Goal: Find specific page/section: Find specific page/section

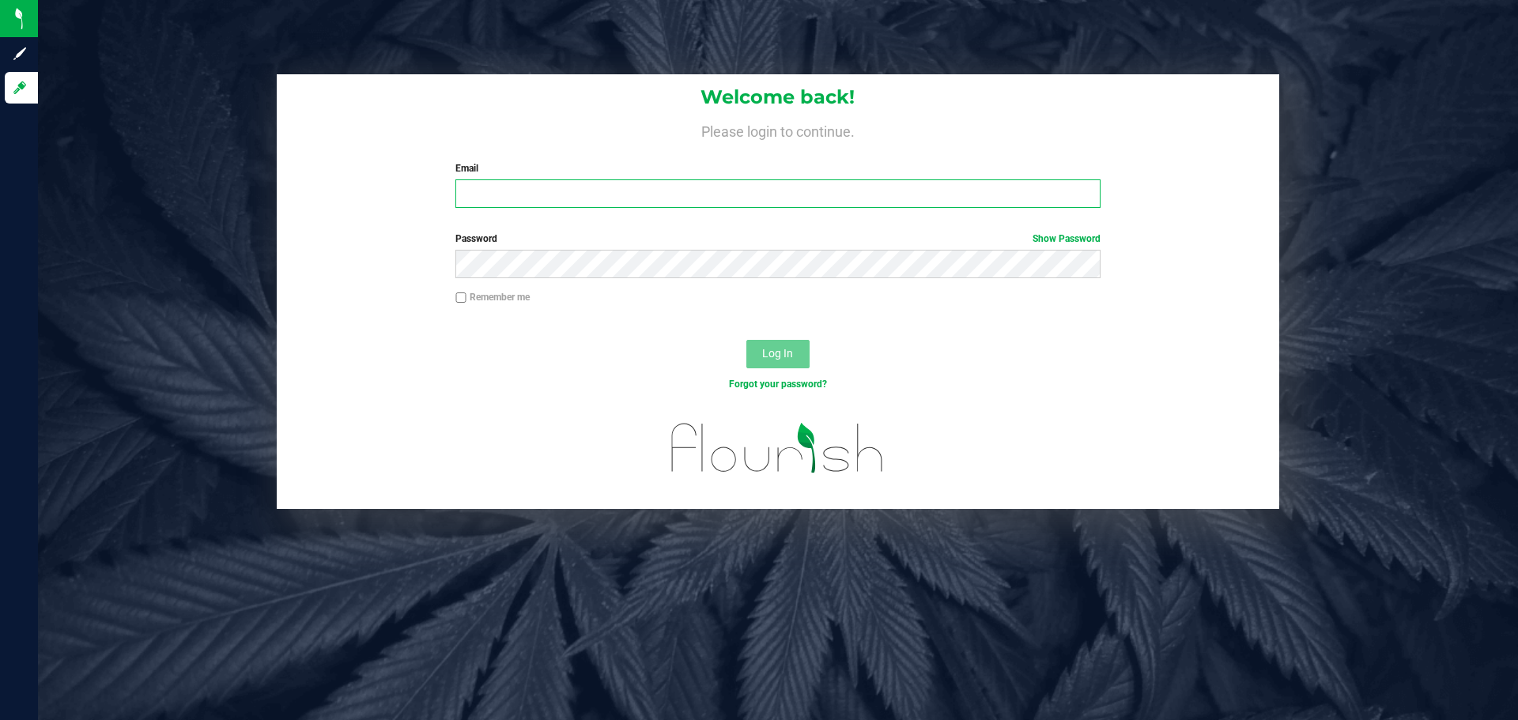
click at [561, 191] on input "Email" at bounding box center [778, 194] width 645 height 28
type input "[EMAIL_ADDRESS][DOMAIN_NAME]"
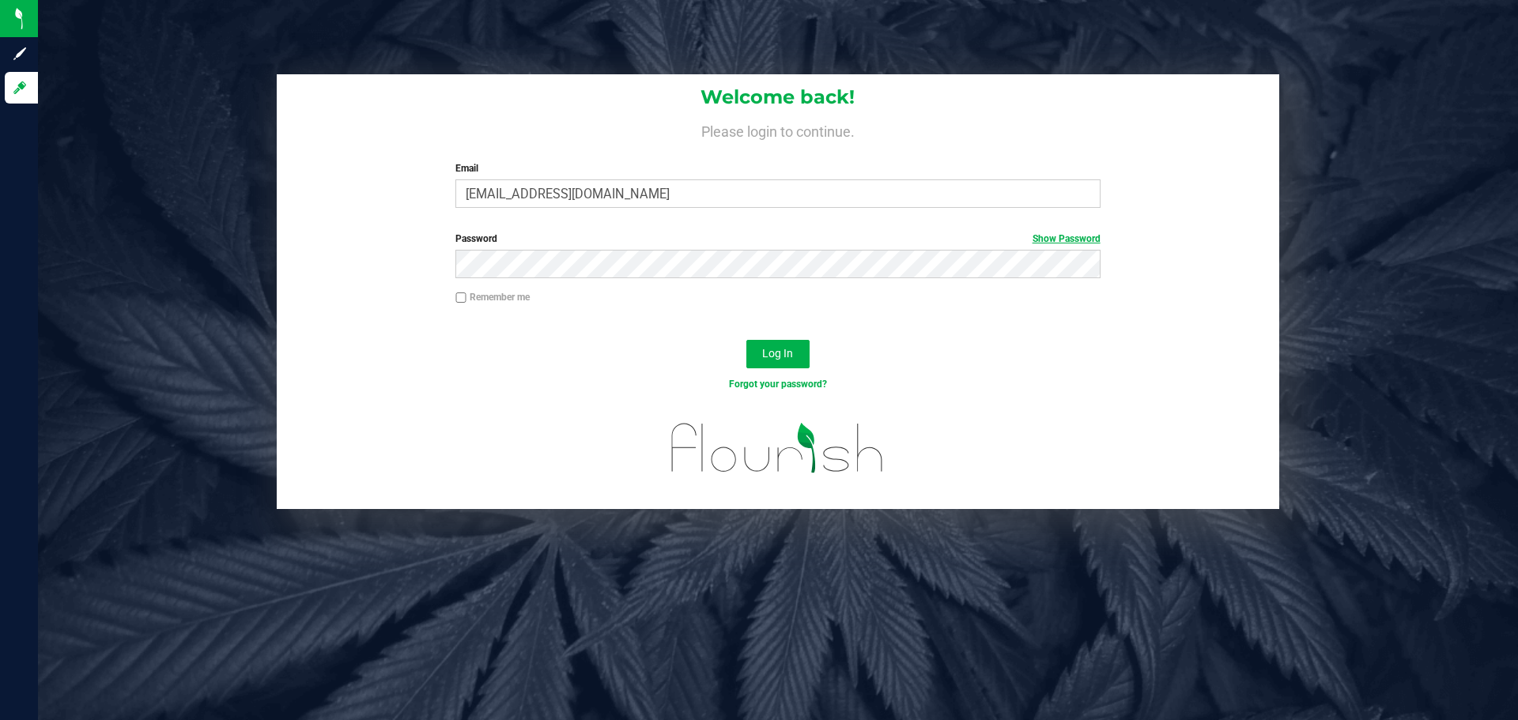
click at [1064, 238] on link "Show Password" at bounding box center [1067, 238] width 68 height 11
click at [747, 340] on button "Log In" at bounding box center [778, 354] width 63 height 28
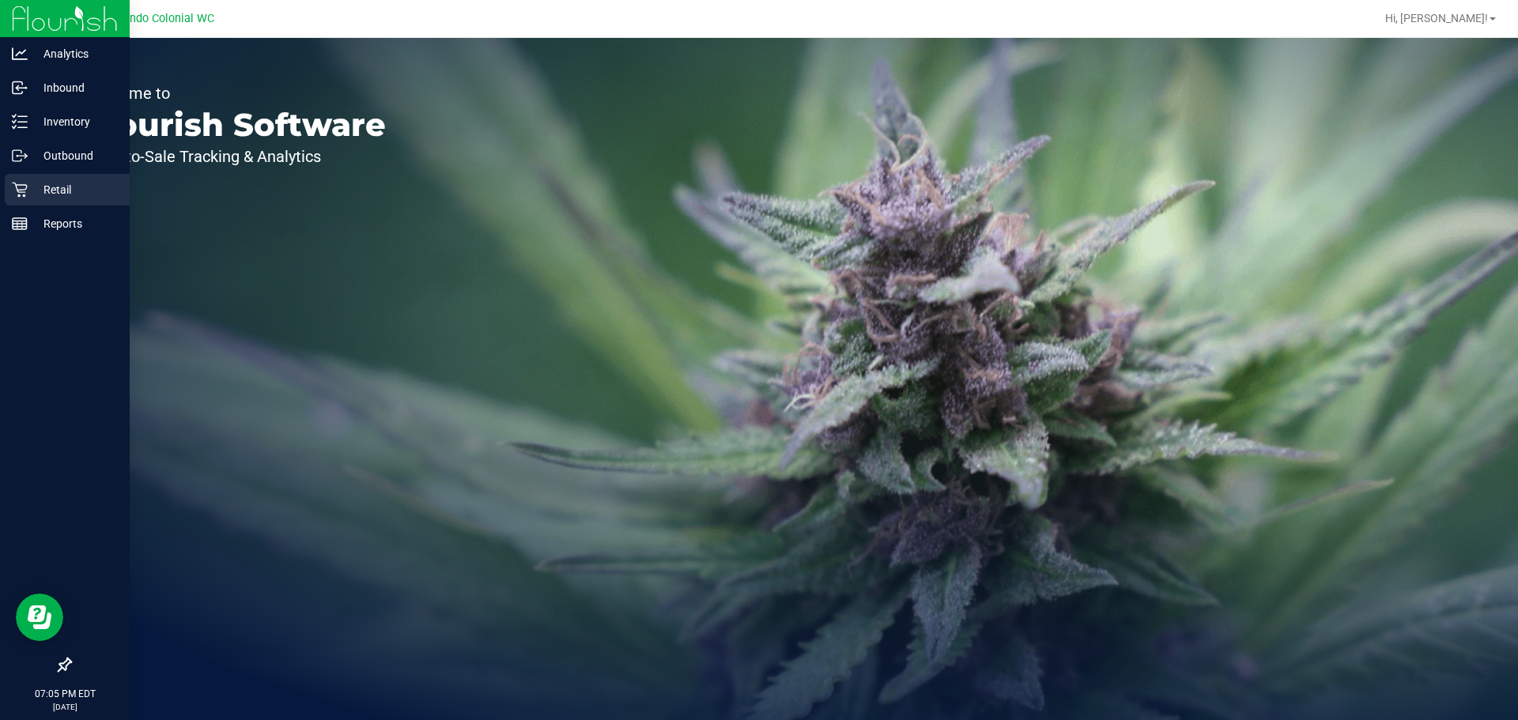
click at [73, 183] on p "Retail" at bounding box center [75, 189] width 95 height 19
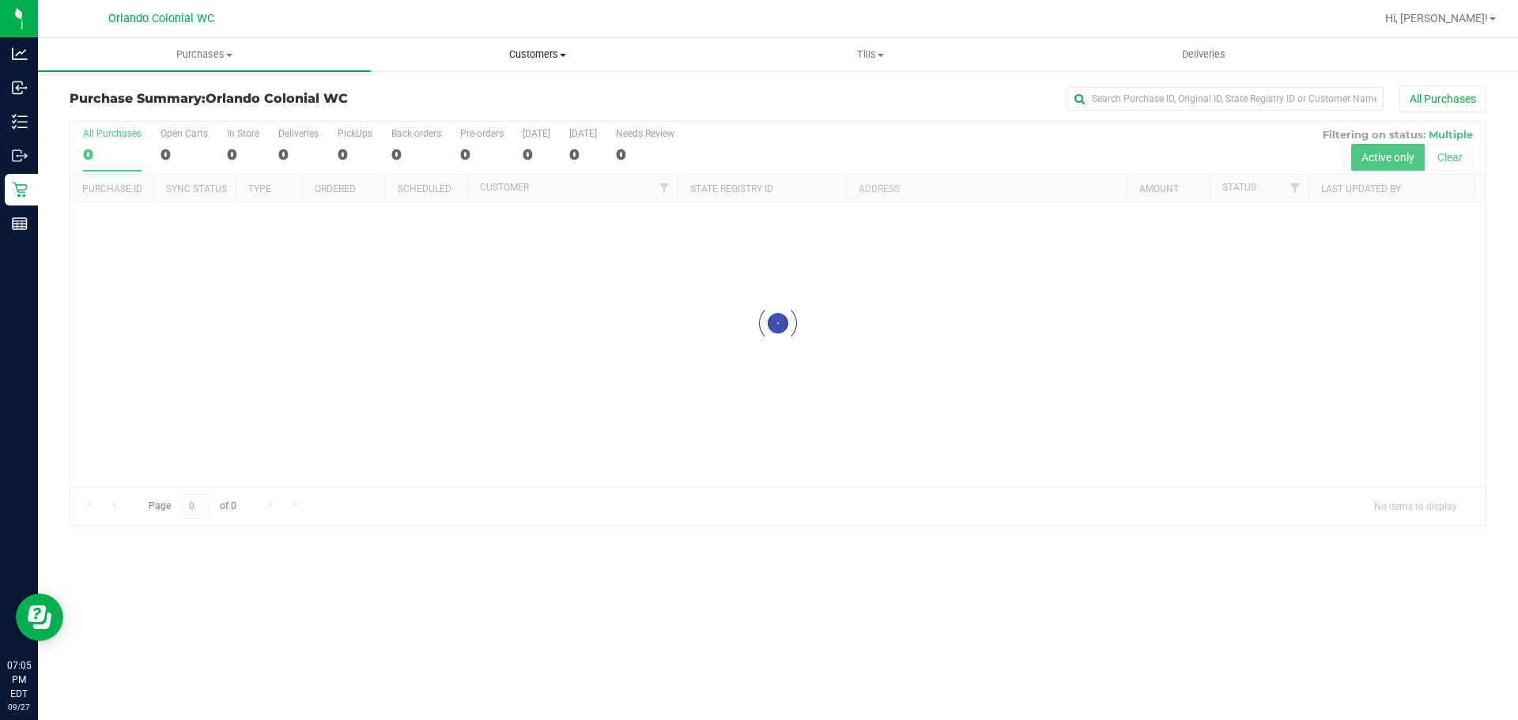
click at [556, 57] on span "Customers" at bounding box center [537, 54] width 331 height 14
click at [508, 89] on li "All customers" at bounding box center [537, 95] width 333 height 19
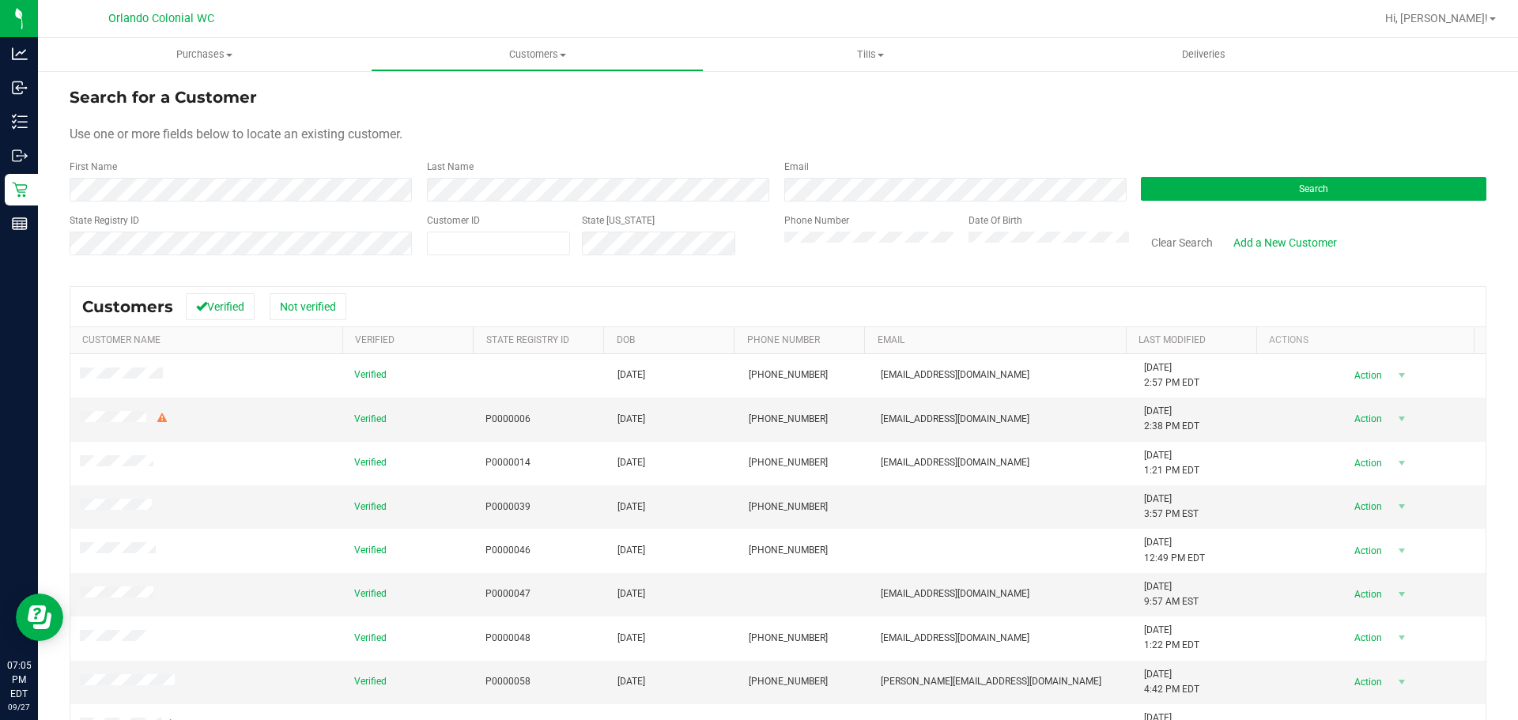
click at [236, 259] on div "State Registry ID" at bounding box center [243, 242] width 346 height 56
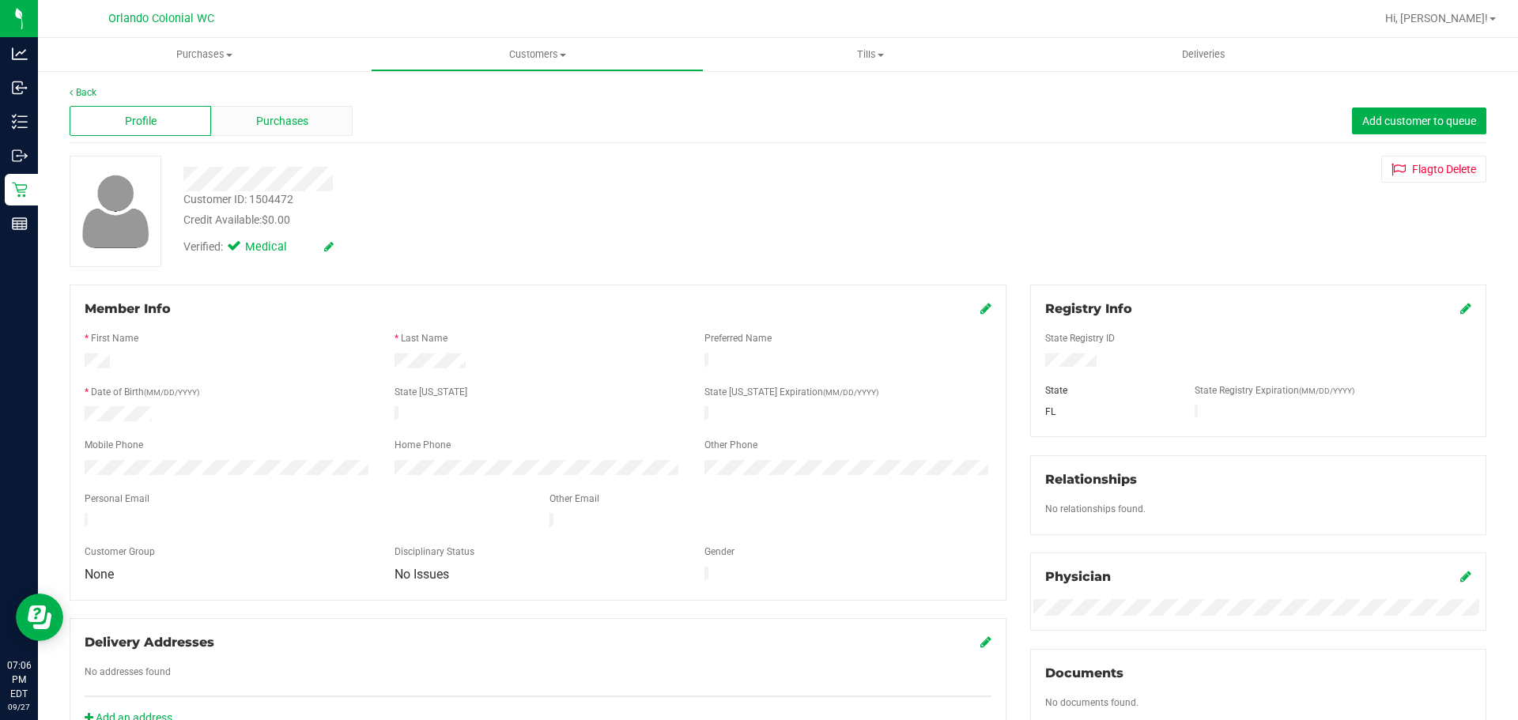
click at [289, 110] on div "Purchases" at bounding box center [282, 121] width 142 height 30
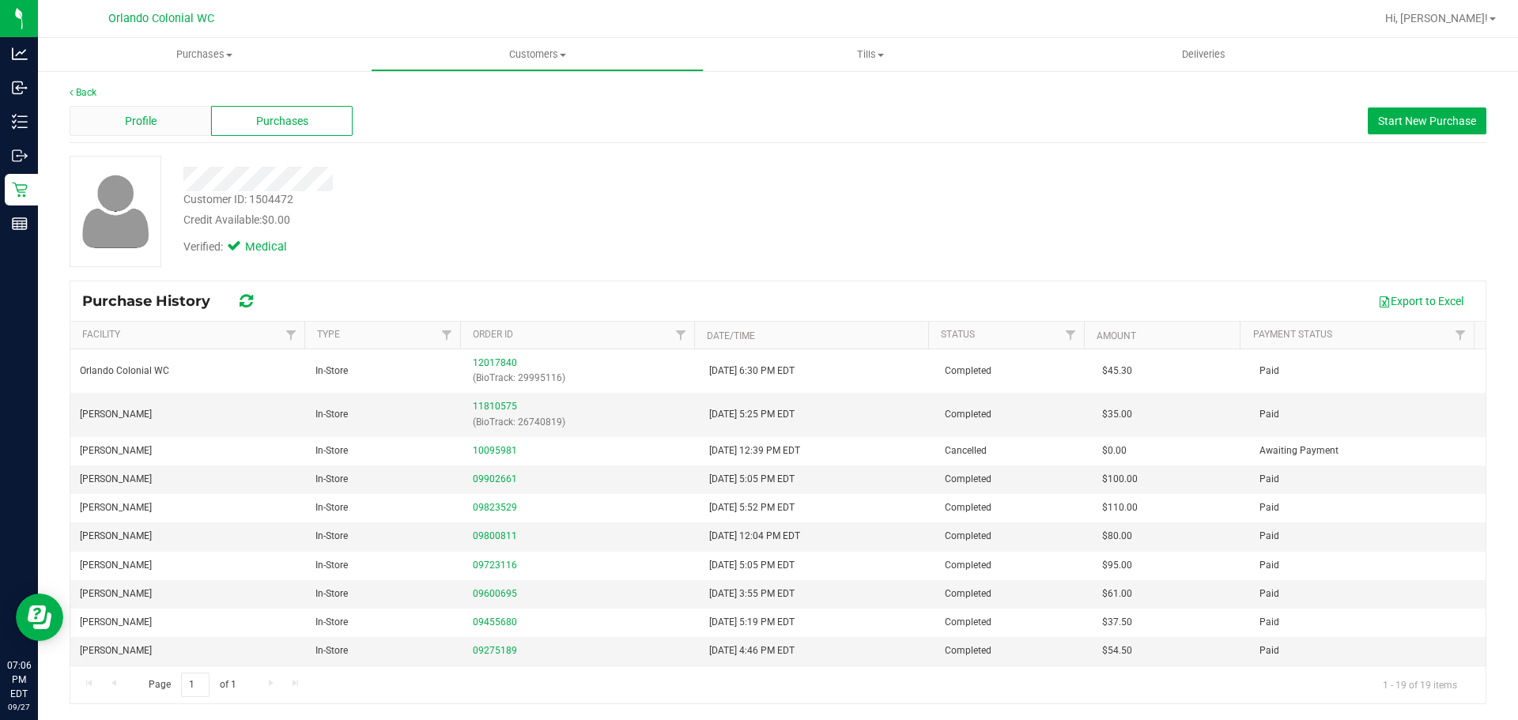
click at [156, 116] on span "Profile" at bounding box center [141, 121] width 32 height 17
